Goal: Information Seeking & Learning: Learn about a topic

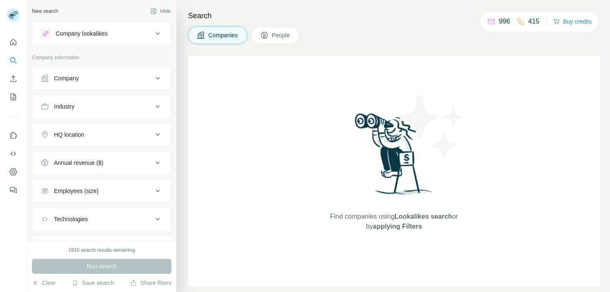
click at [138, 37] on div "Company lookalikes" at bounding box center [97, 34] width 112 height 10
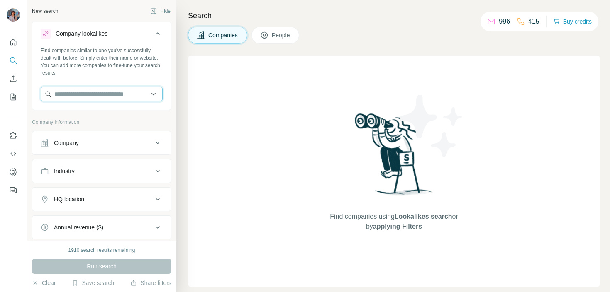
click at [100, 95] on input "text" at bounding box center [102, 94] width 122 height 15
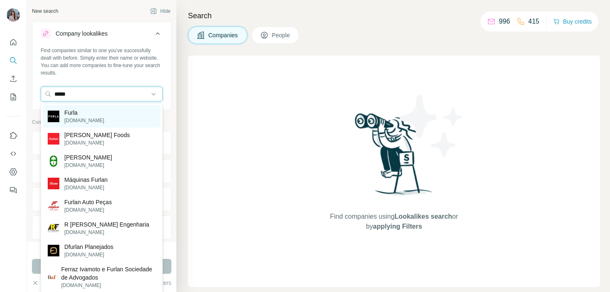
type input "*****"
click at [96, 119] on div "Furla [DOMAIN_NAME]" at bounding box center [102, 116] width 118 height 22
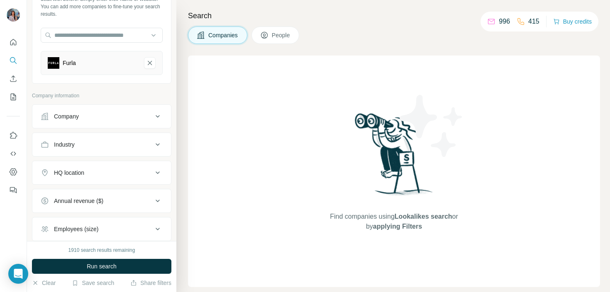
scroll to position [65, 0]
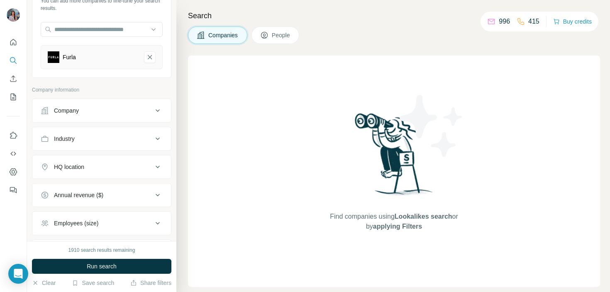
click at [84, 164] on div "HQ location" at bounding box center [69, 167] width 30 height 8
click at [84, 185] on input "text" at bounding box center [102, 187] width 122 height 15
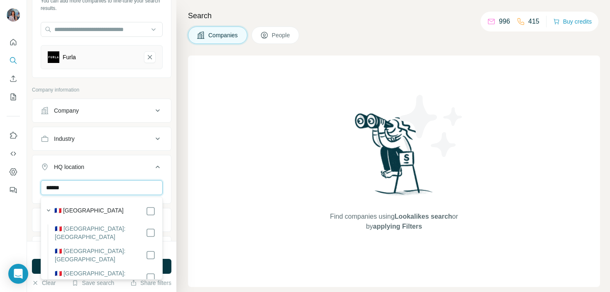
type input "******"
click at [72, 211] on label "🇫🇷 [GEOGRAPHIC_DATA]" at bounding box center [88, 212] width 69 height 10
click at [87, 191] on input "******" at bounding box center [102, 187] width 122 height 15
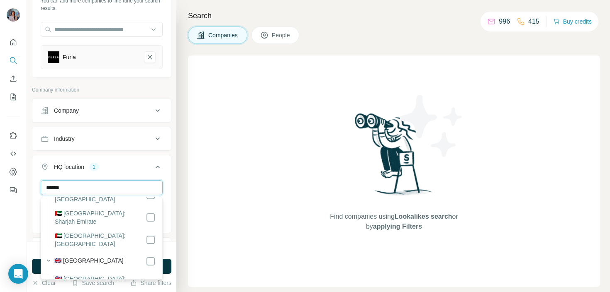
scroll to position [122, 0]
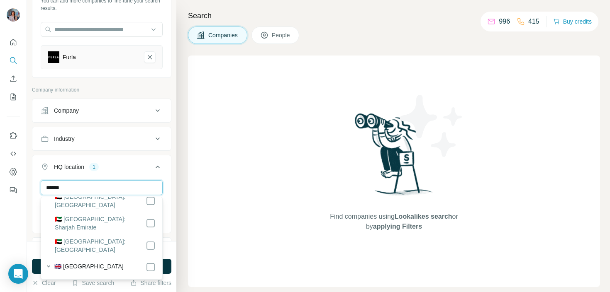
type input "******"
click at [140, 163] on div "HQ location 2" at bounding box center [97, 167] width 112 height 8
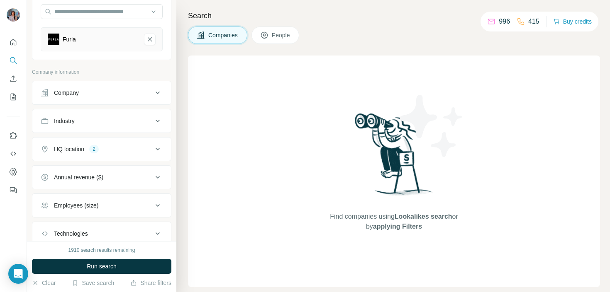
scroll to position [139, 0]
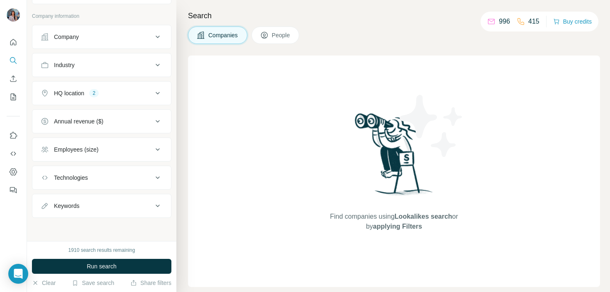
click at [129, 127] on button "Annual revenue ($)" at bounding box center [101, 122] width 139 height 20
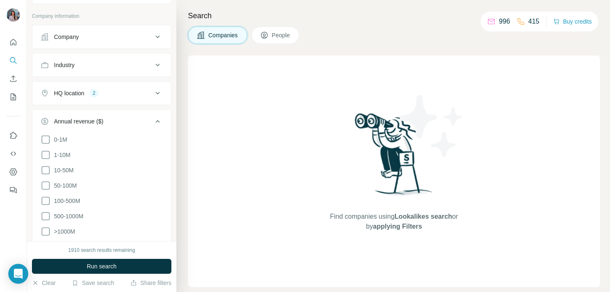
click at [70, 164] on ul "0-1M 1-10M 10-50M 50-100M 100-500M 500-1000M >1000M" at bounding box center [102, 186] width 122 height 102
click at [70, 167] on span "10-50M" at bounding box center [62, 170] width 23 height 8
click at [70, 187] on span "50-100M" at bounding box center [64, 186] width 26 height 8
click at [70, 203] on span "100-500M" at bounding box center [65, 201] width 29 height 8
click at [70, 215] on span "500-1000M" at bounding box center [67, 216] width 33 height 8
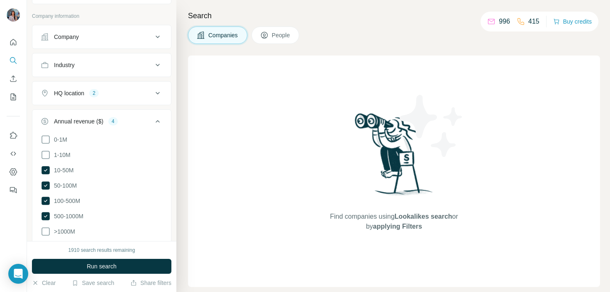
click at [73, 255] on div "1910 search results remaining Run search Clear Save search Share filters" at bounding box center [101, 266] width 149 height 51
click at [66, 231] on span ">1000M" at bounding box center [63, 232] width 24 height 8
click at [73, 263] on button "Run search" at bounding box center [101, 266] width 139 height 15
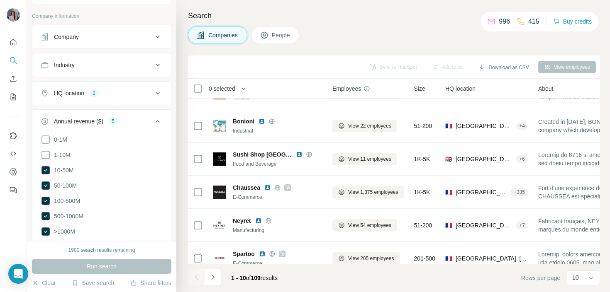
scroll to position [166, 0]
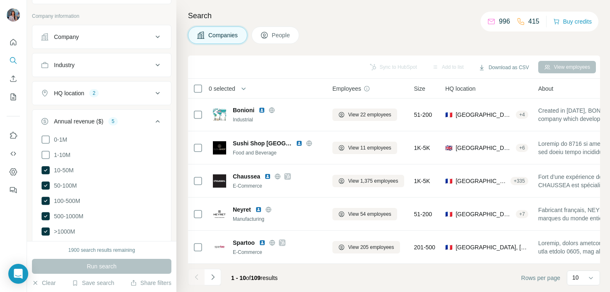
click at [218, 271] on button "Navigate to next page" at bounding box center [212, 277] width 17 height 17
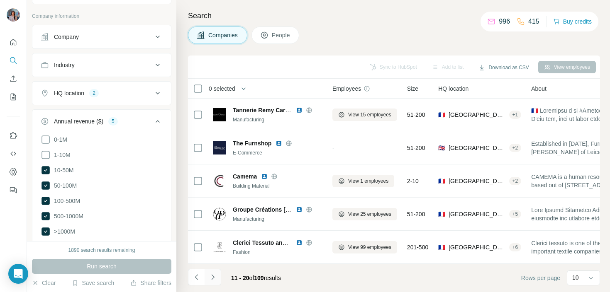
click at [219, 278] on button "Navigate to next page" at bounding box center [212, 277] width 17 height 17
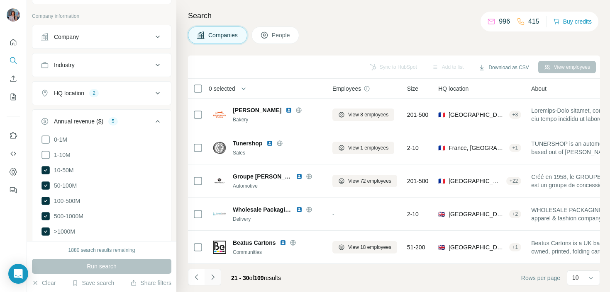
click at [216, 279] on icon "Navigate to next page" at bounding box center [213, 277] width 8 height 8
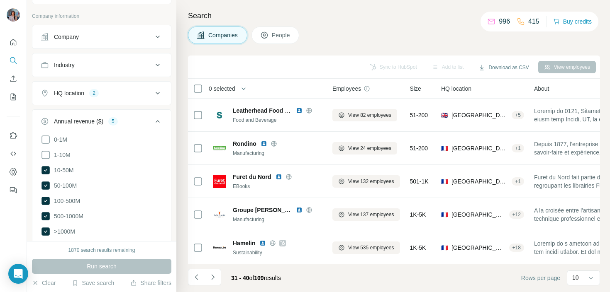
scroll to position [0, 0]
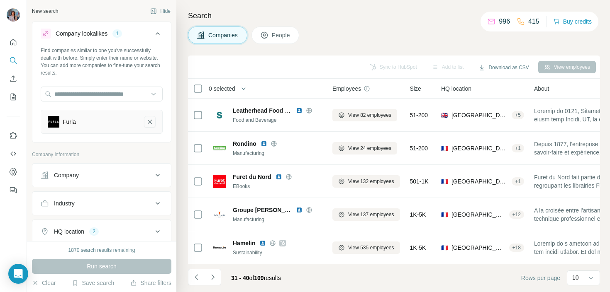
click at [149, 122] on icon "Furla-remove-button" at bounding box center [149, 122] width 7 height 8
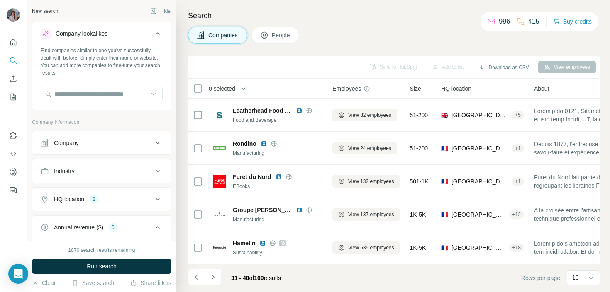
click at [127, 168] on div "Industry" at bounding box center [97, 171] width 112 height 8
click at [109, 191] on input at bounding box center [97, 191] width 102 height 9
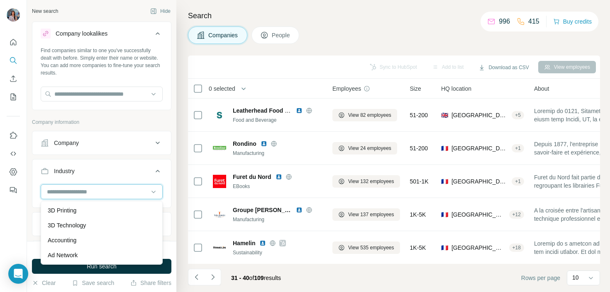
click at [109, 191] on input at bounding box center [97, 191] width 102 height 9
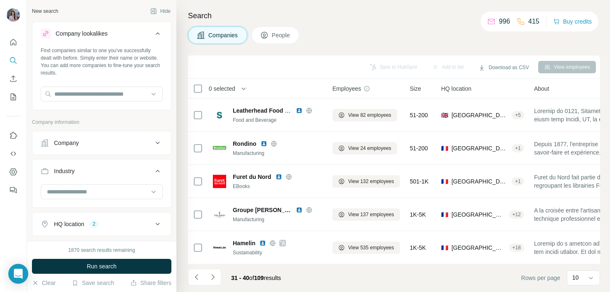
click at [93, 200] on div at bounding box center [102, 193] width 122 height 17
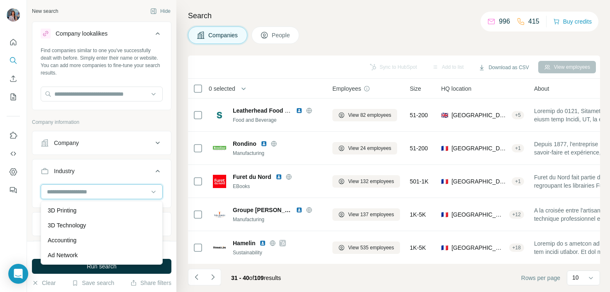
click at [93, 187] on input at bounding box center [97, 191] width 102 height 9
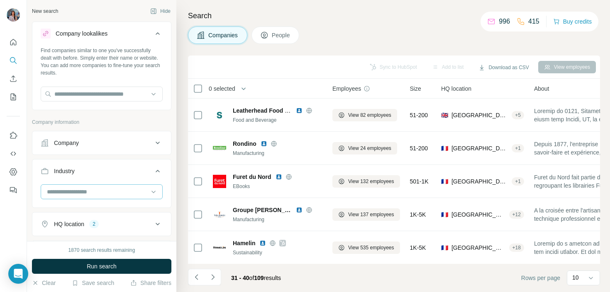
click at [93, 187] on input at bounding box center [97, 191] width 102 height 9
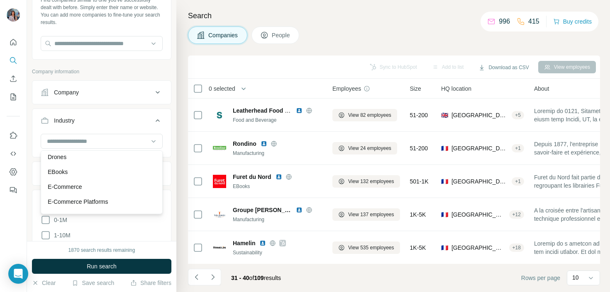
scroll to position [2617, 0]
click at [109, 180] on div "E-Commerce" at bounding box center [102, 185] width 118 height 15
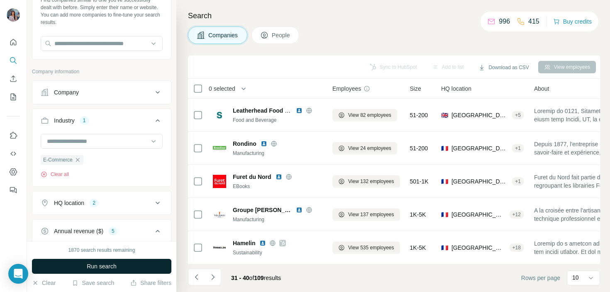
click at [90, 268] on span "Run search" at bounding box center [102, 267] width 30 height 8
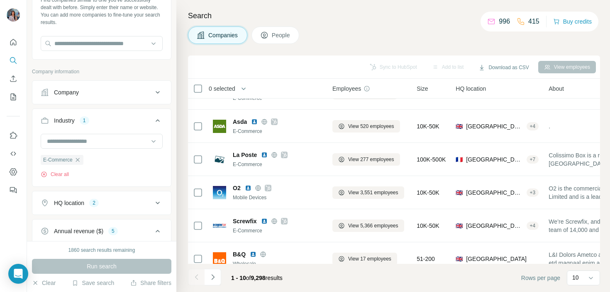
scroll to position [166, 0]
